Goal: Find specific page/section: Find specific page/section

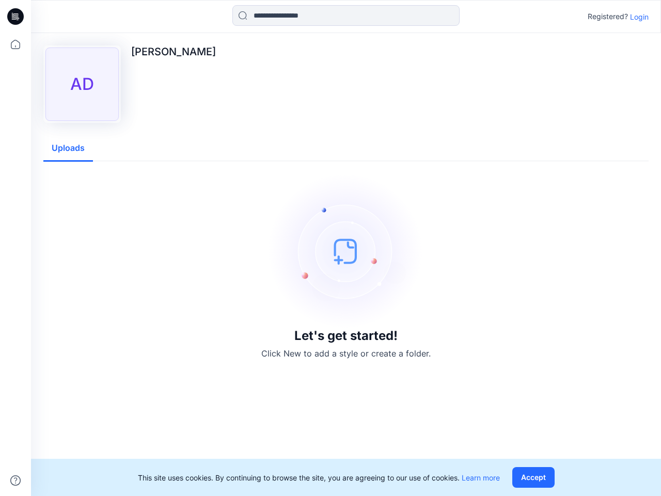
click at [331, 248] on img at bounding box center [346, 251] width 155 height 155
click at [16, 17] on icon at bounding box center [17, 17] width 4 height 1
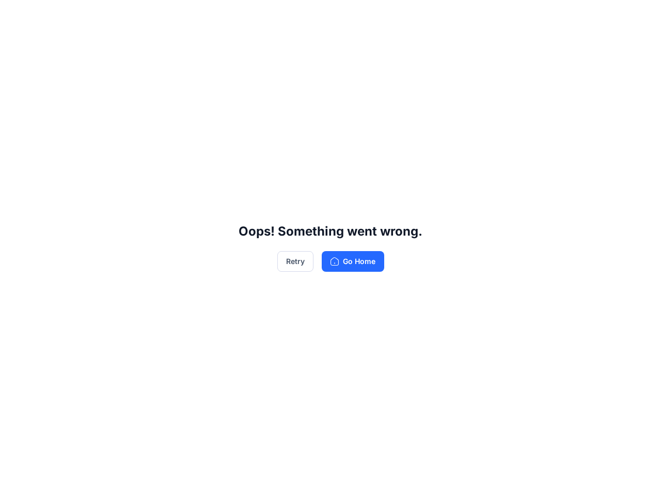
click at [15, 480] on div "Oops! Something went wrong. Retry Go Home" at bounding box center [330, 248] width 661 height 496
click at [346, 15] on div "Oops! Something went wrong. Retry Go Home" at bounding box center [330, 248] width 661 height 496
click at [639, 17] on div "Oops! Something went wrong. Retry Go Home" at bounding box center [330, 248] width 661 height 496
click at [68, 148] on div "Oops! Something went wrong. Retry Go Home" at bounding box center [330, 248] width 661 height 496
click at [536, 477] on div "Oops! Something went wrong. Retry Go Home" at bounding box center [330, 248] width 661 height 496
